Goal: Entertainment & Leisure: Consume media (video, audio)

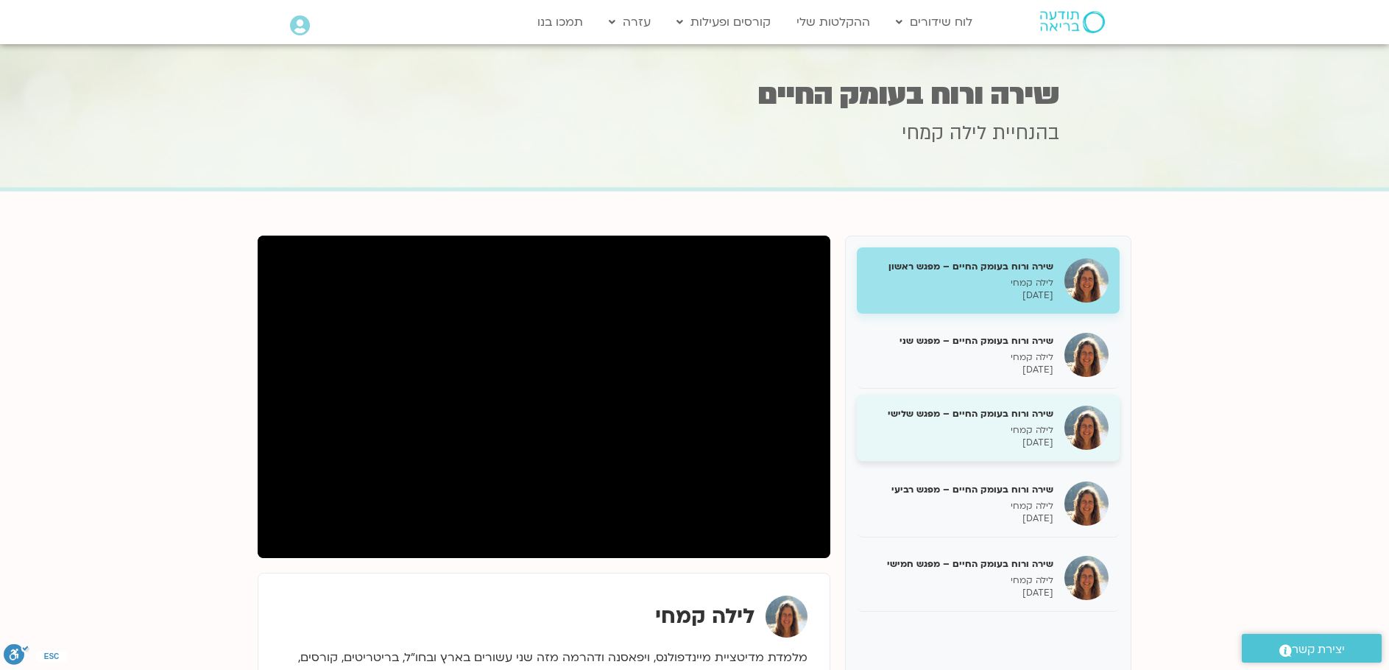
click at [1018, 411] on h5 "שירה ורוח בעומק החיים – מפגש שלישי" at bounding box center [961, 413] width 186 height 13
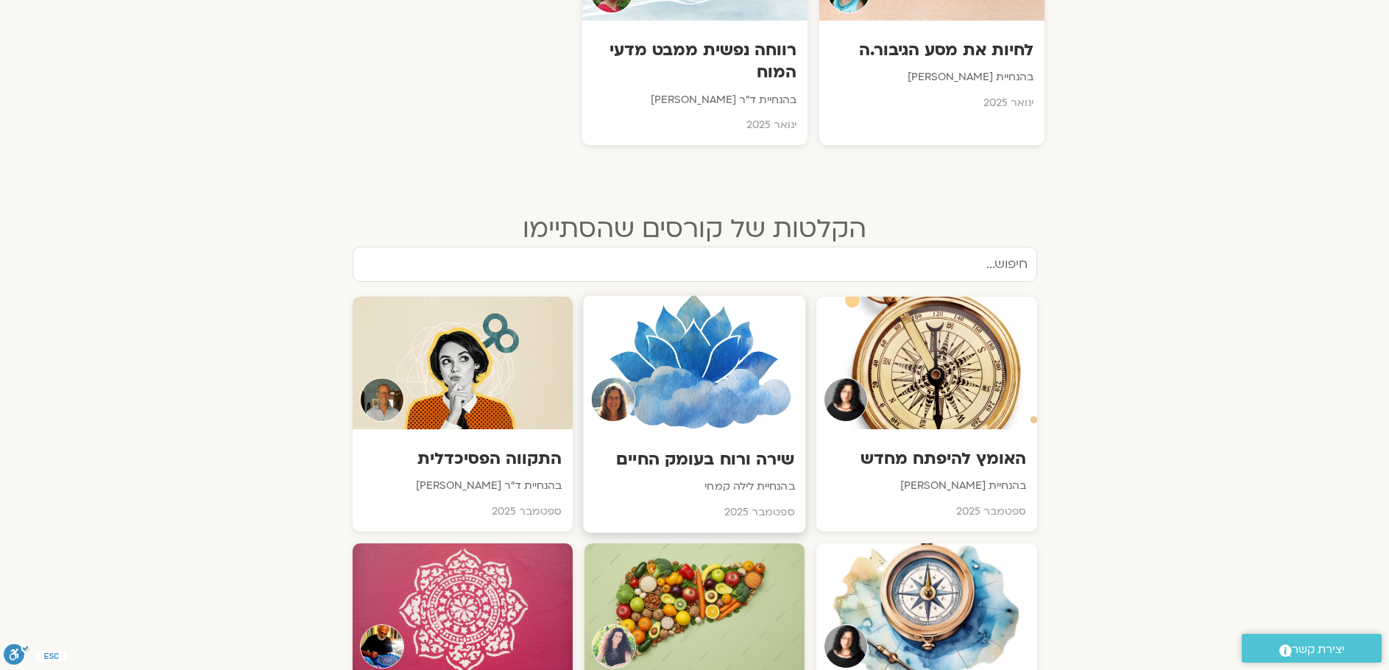
scroll to position [1768, 0]
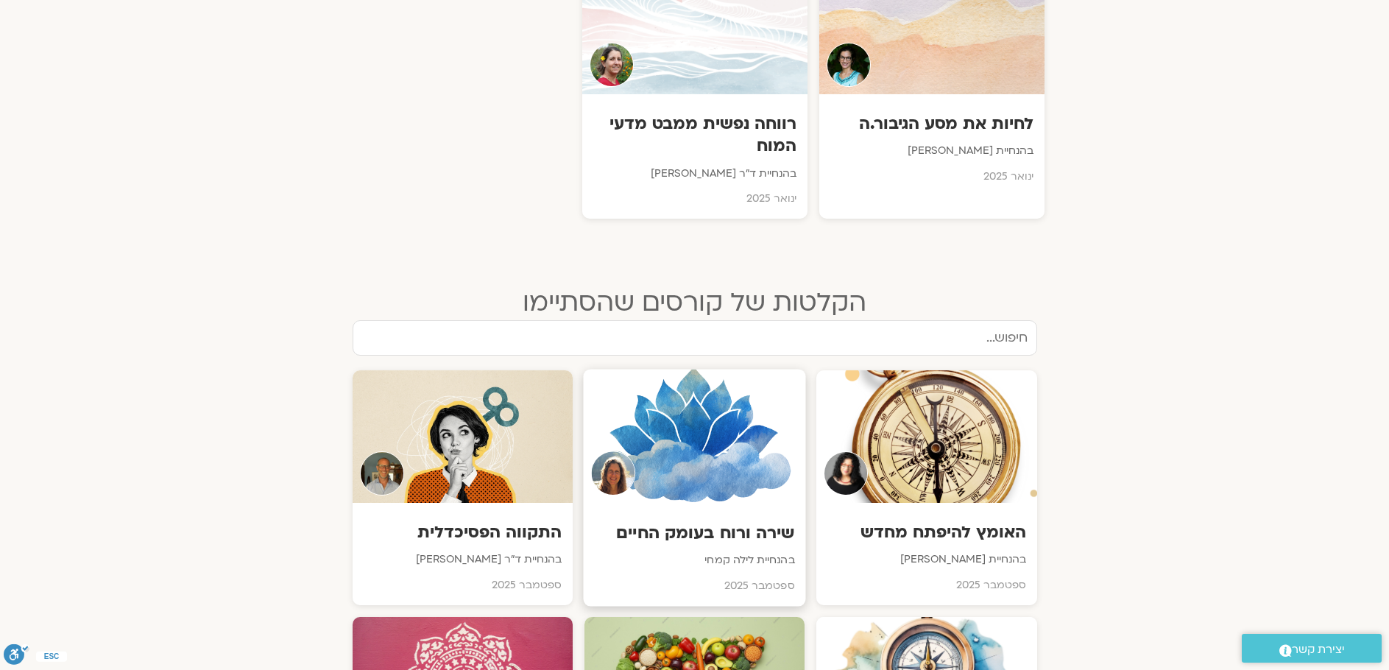
click at [717, 522] on h3 "שירה ורוח בעומק החיים" at bounding box center [694, 533] width 200 height 23
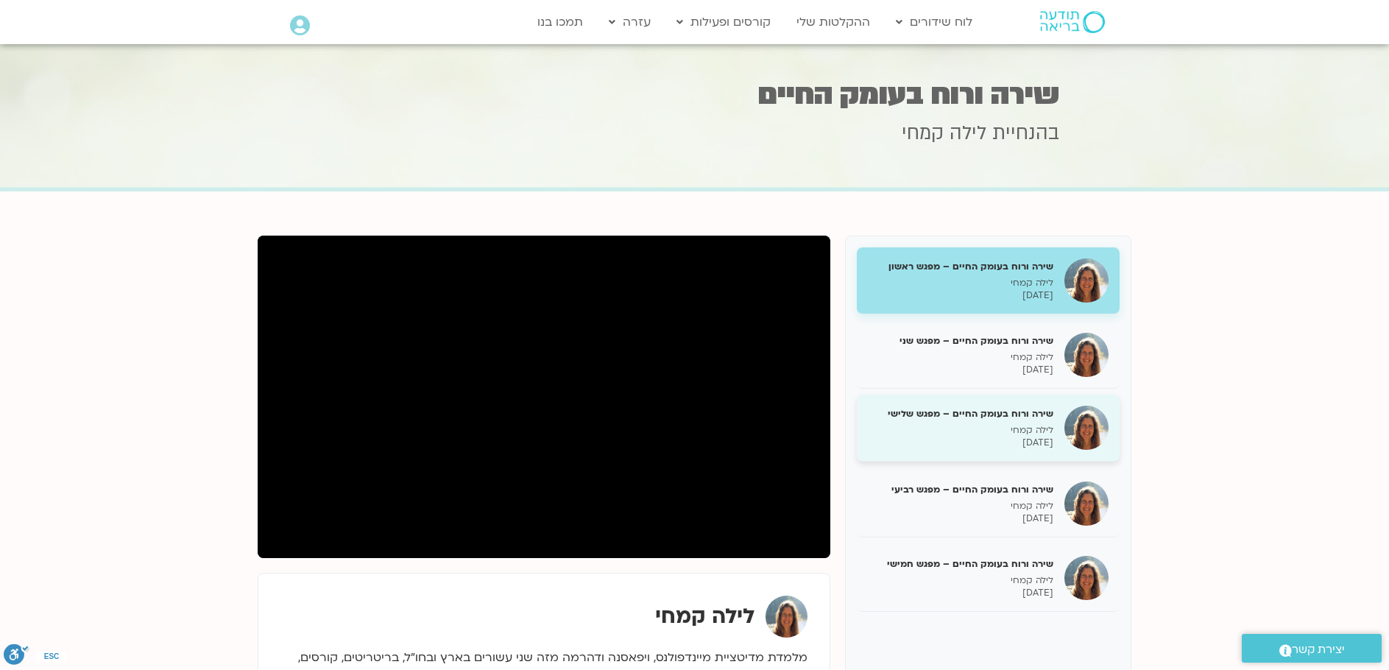
click at [1014, 429] on p "לילה קמחי" at bounding box center [961, 430] width 186 height 13
